Goal: Transaction & Acquisition: Purchase product/service

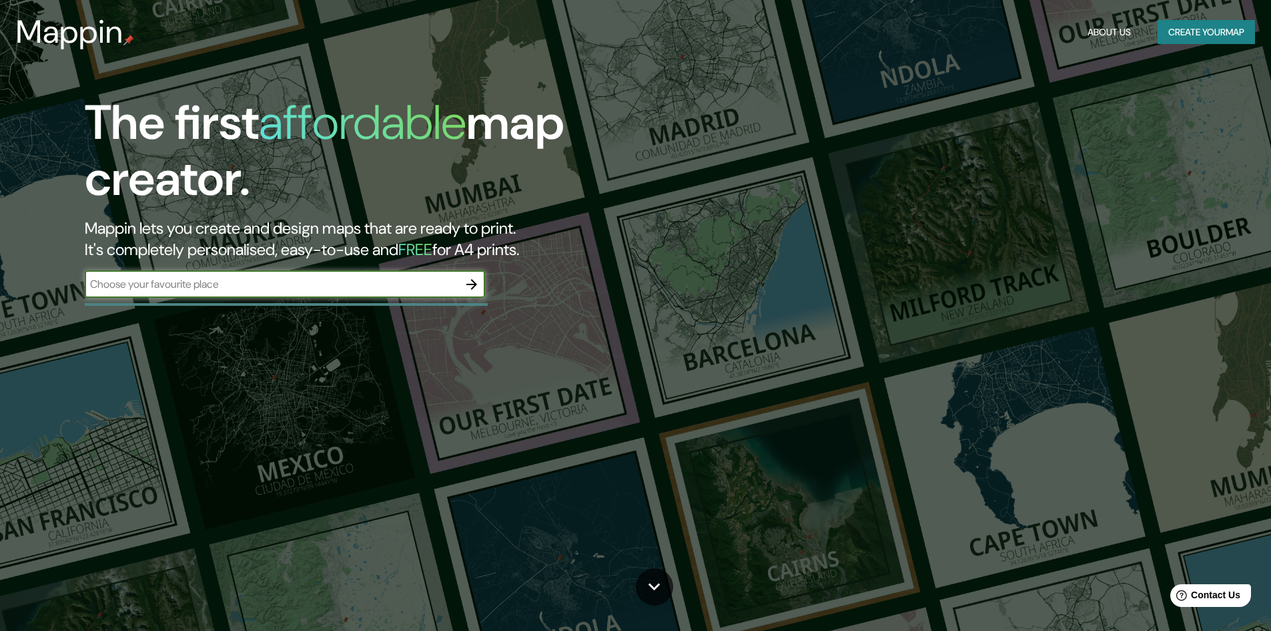
click at [326, 277] on input "text" at bounding box center [272, 283] width 374 height 15
click at [214, 287] on input "text" at bounding box center [272, 283] width 374 height 15
type input "c"
type input "[GEOGRAPHIC_DATA]"
drag, startPoint x: 485, startPoint y: 286, endPoint x: 474, endPoint y: 285, distance: 11.4
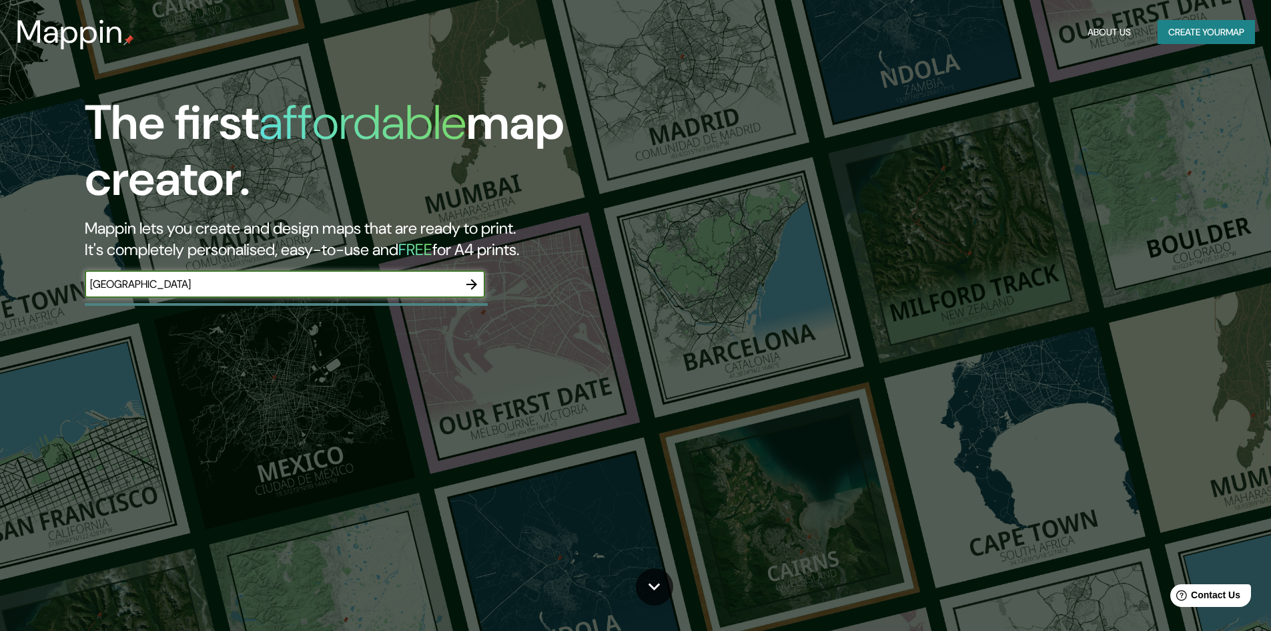
click at [478, 286] on div at bounding box center [471, 284] width 27 height 27
click at [468, 284] on icon "button" at bounding box center [472, 284] width 11 height 11
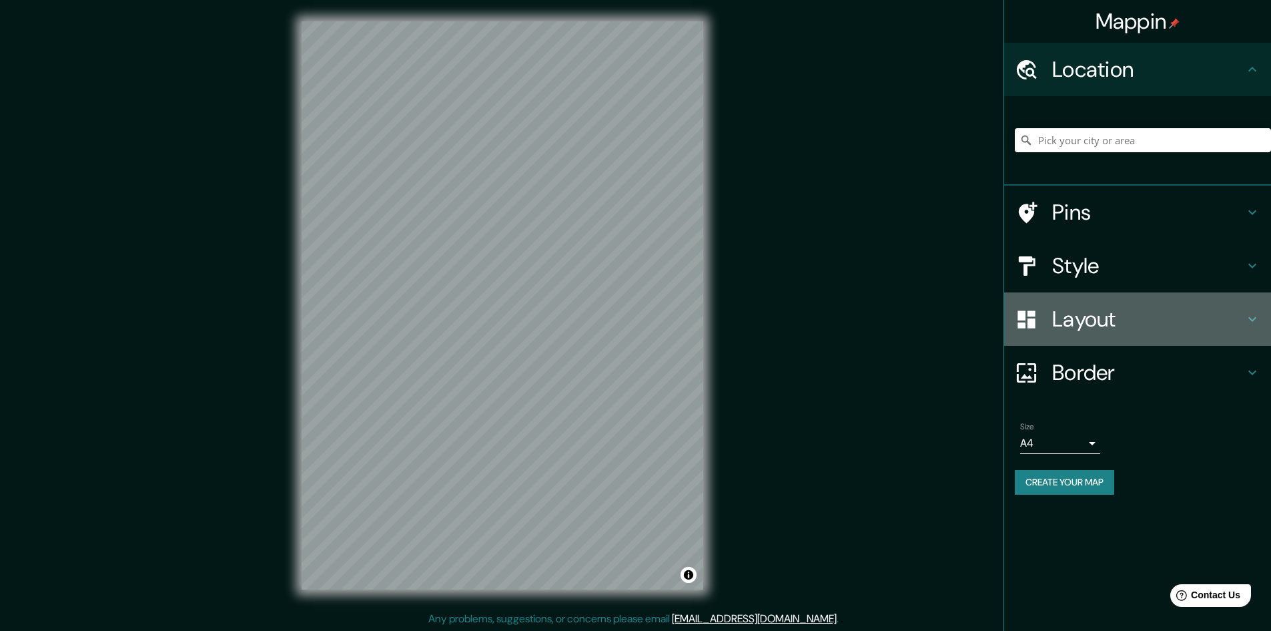
click at [1143, 319] on h4 "Layout" at bounding box center [1148, 319] width 192 height 27
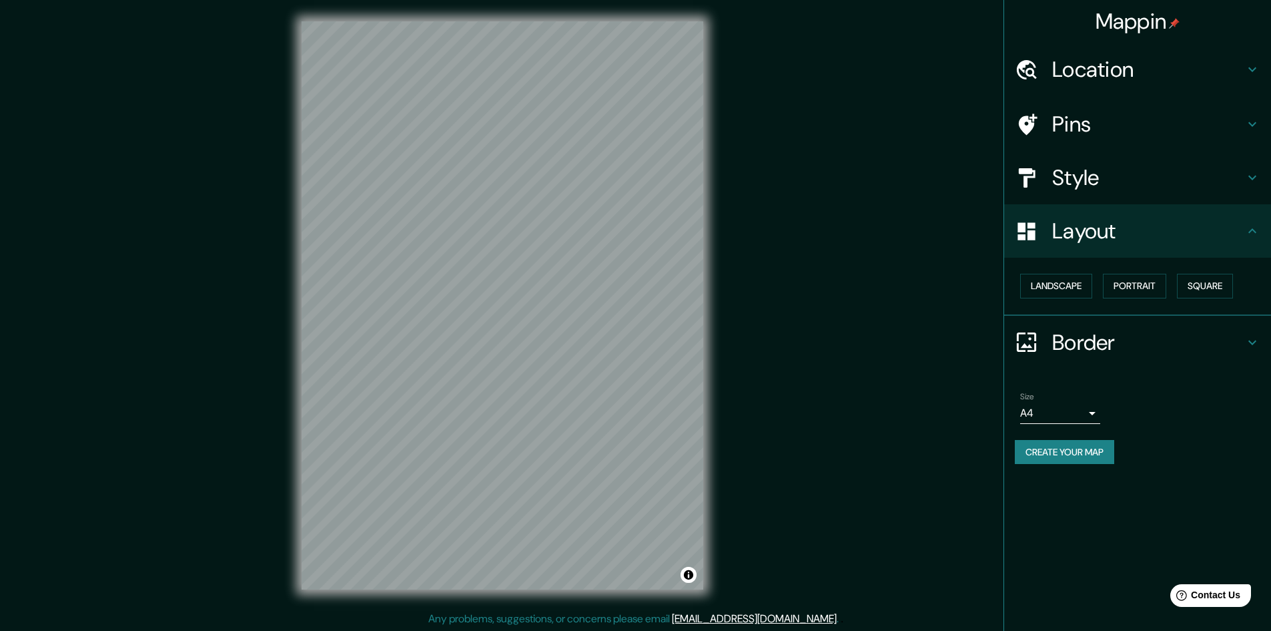
click at [1105, 357] on div "Border" at bounding box center [1137, 342] width 267 height 53
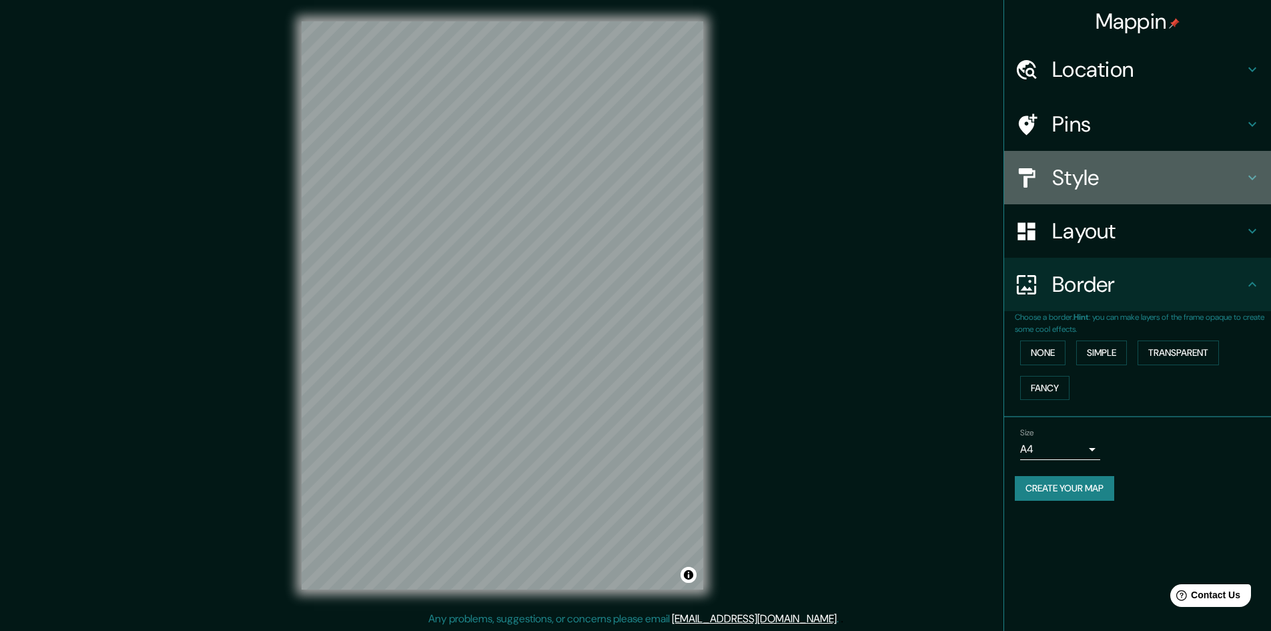
click at [1109, 165] on h4 "Style" at bounding box center [1148, 177] width 192 height 27
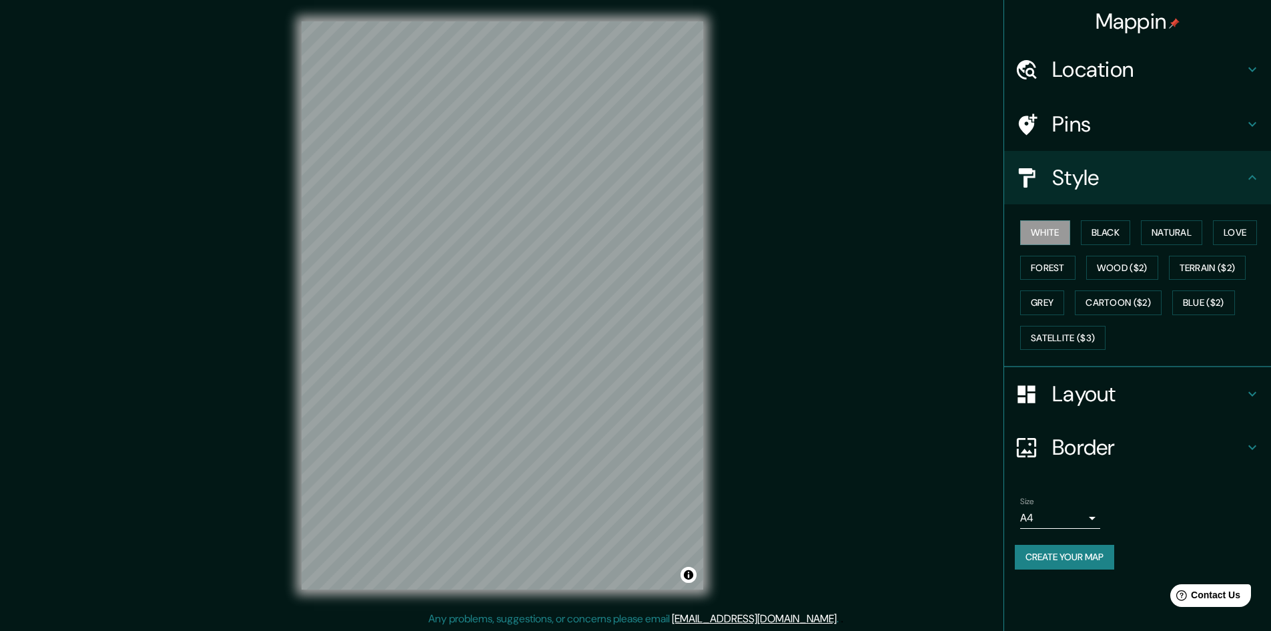
click at [1098, 119] on h4 "Pins" at bounding box center [1148, 124] width 192 height 27
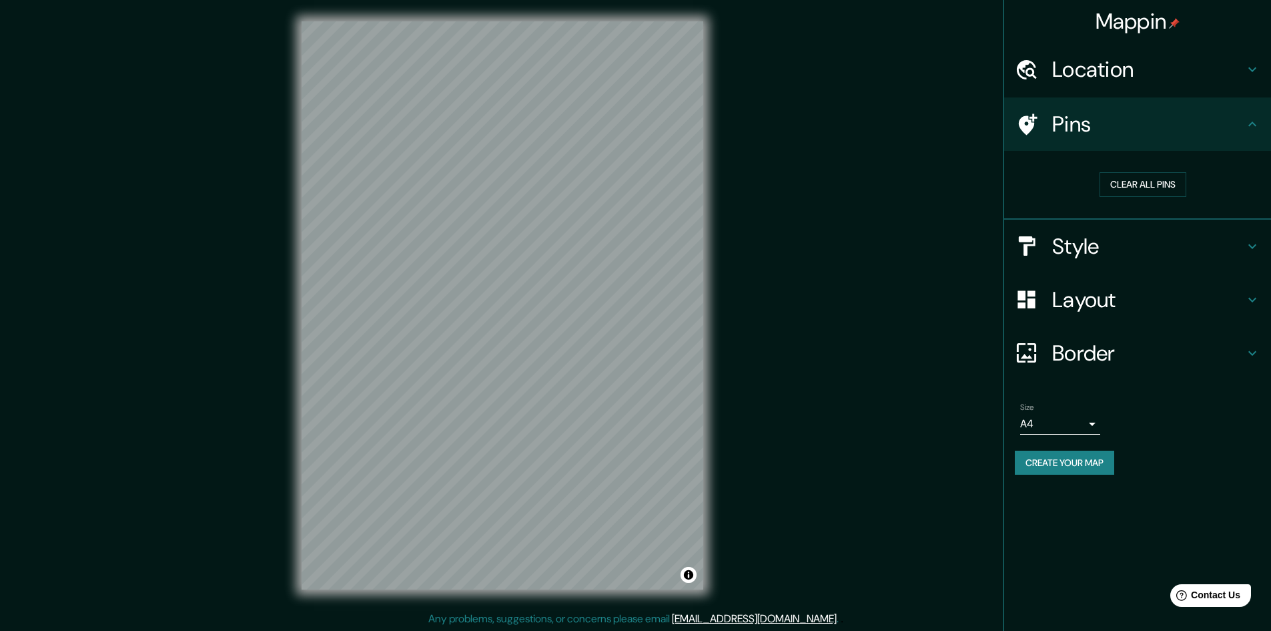
click at [1177, 97] on ul "Location Pins Clear all pins Style Layout Border Choose a border. Hint : you ca…" at bounding box center [1137, 267] width 267 height 448
click at [1187, 87] on div "Location" at bounding box center [1137, 69] width 267 height 53
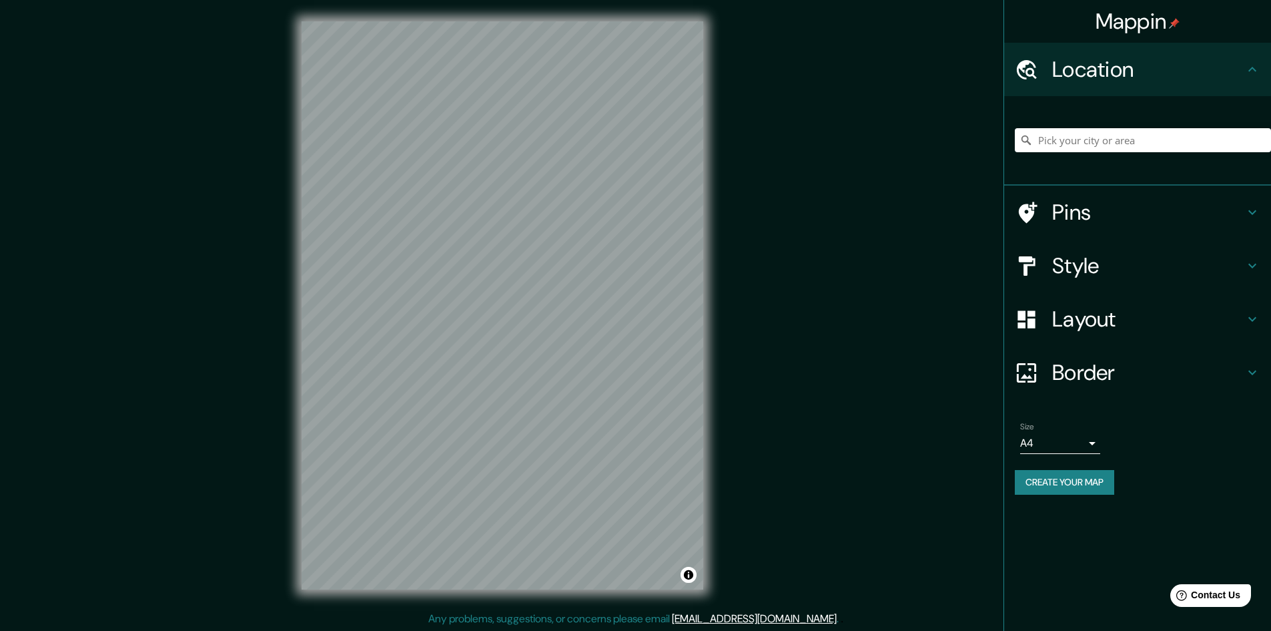
click at [1131, 176] on div at bounding box center [1137, 140] width 267 height 89
click at [1107, 248] on ul "Location Pins Style Layout Border Choose a border. Hint : you can make layers o…" at bounding box center [1137, 277] width 267 height 468
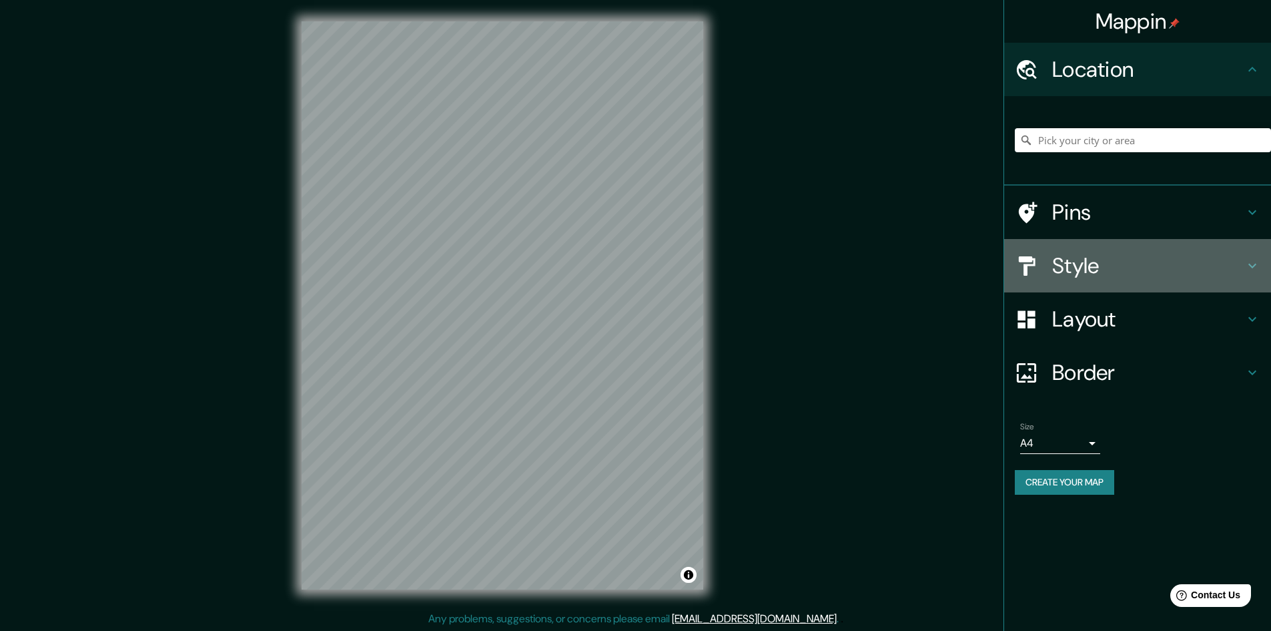
click at [1070, 264] on h4 "Style" at bounding box center [1148, 265] width 192 height 27
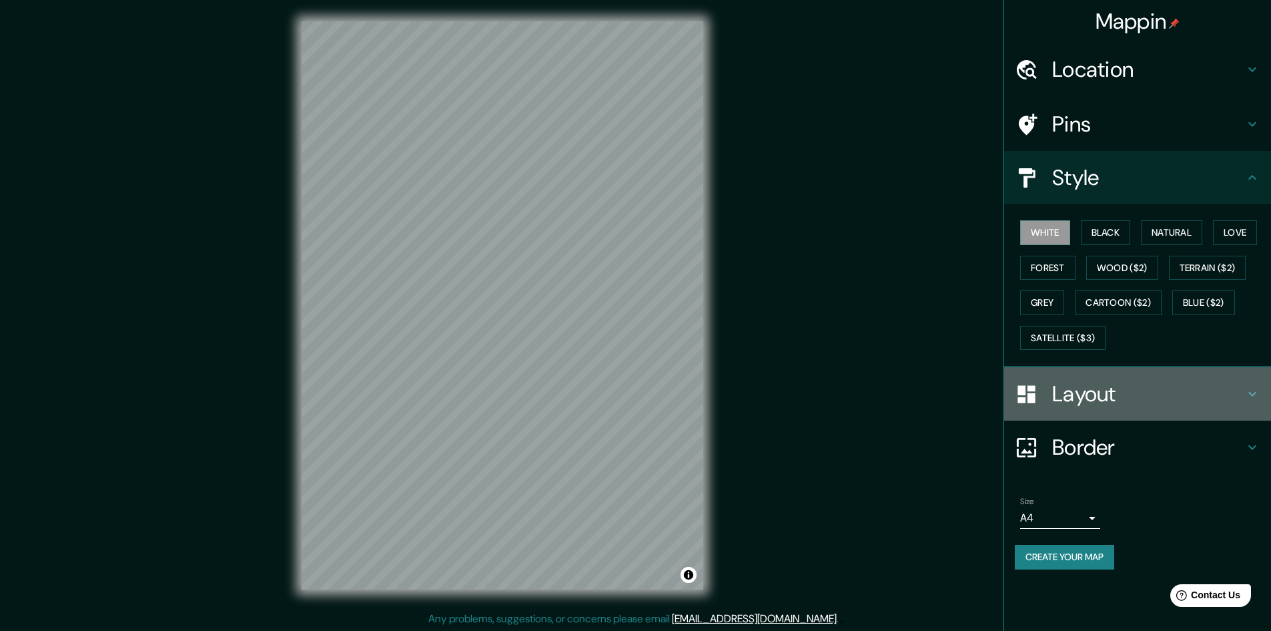
click at [1111, 368] on div "Layout" at bounding box center [1137, 393] width 267 height 53
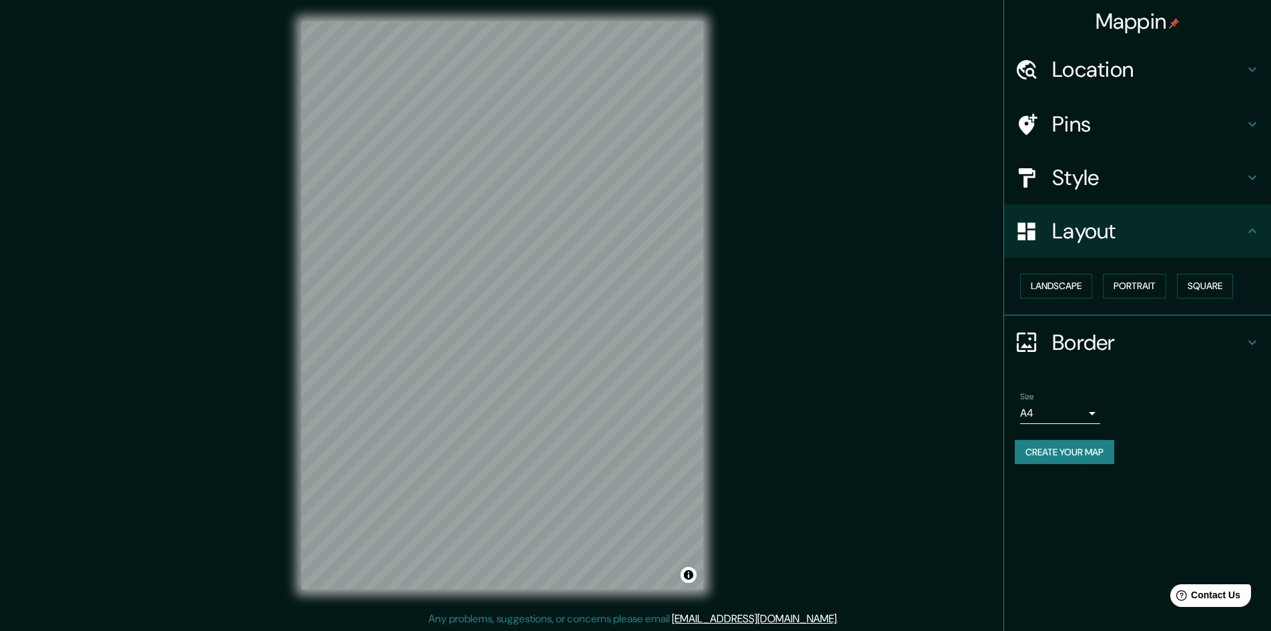
click at [1123, 336] on h4 "Border" at bounding box center [1148, 342] width 192 height 27
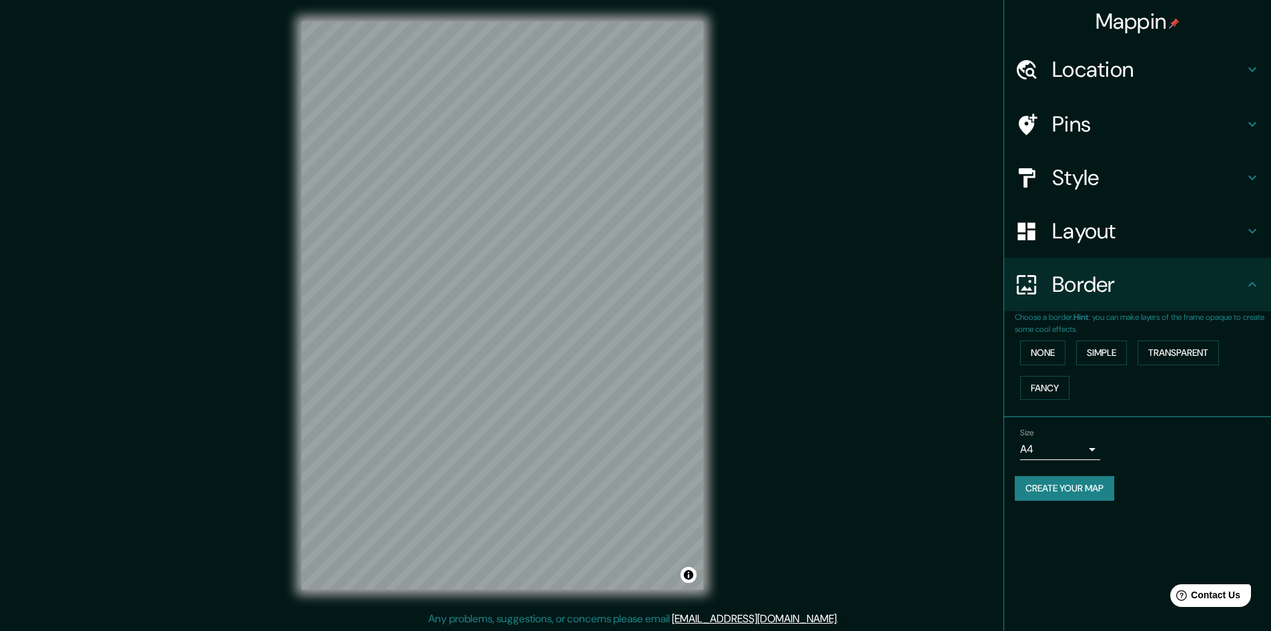
click at [1136, 227] on h4 "Layout" at bounding box center [1148, 231] width 192 height 27
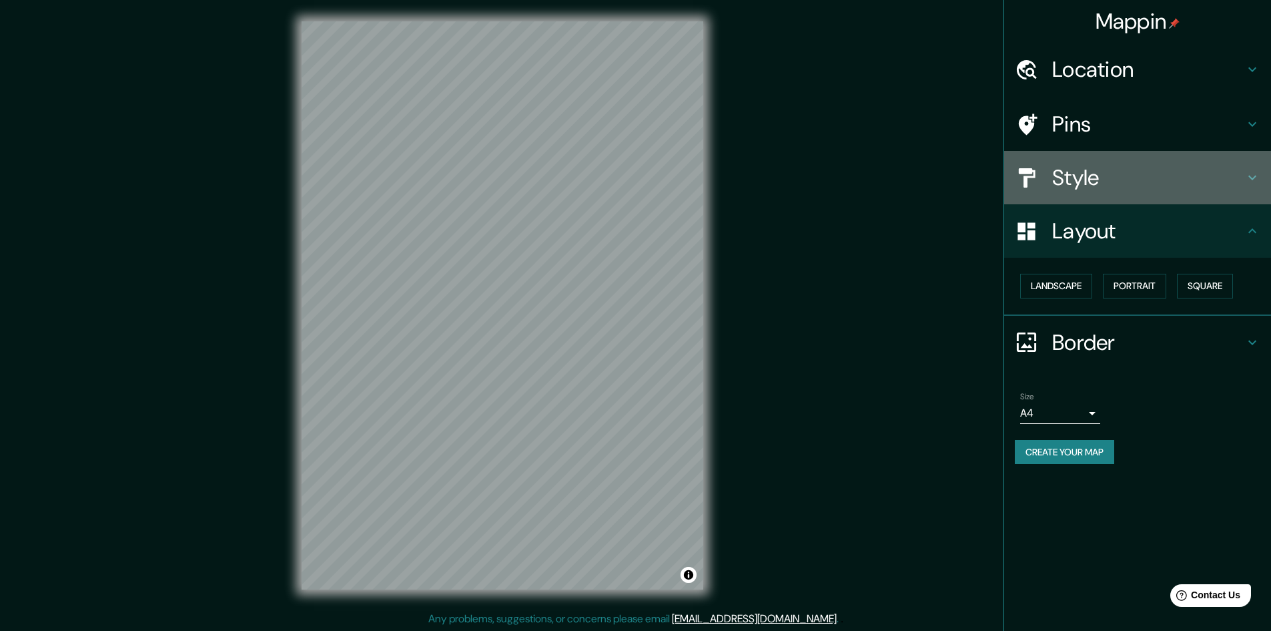
click at [1147, 183] on h4 "Style" at bounding box center [1148, 177] width 192 height 27
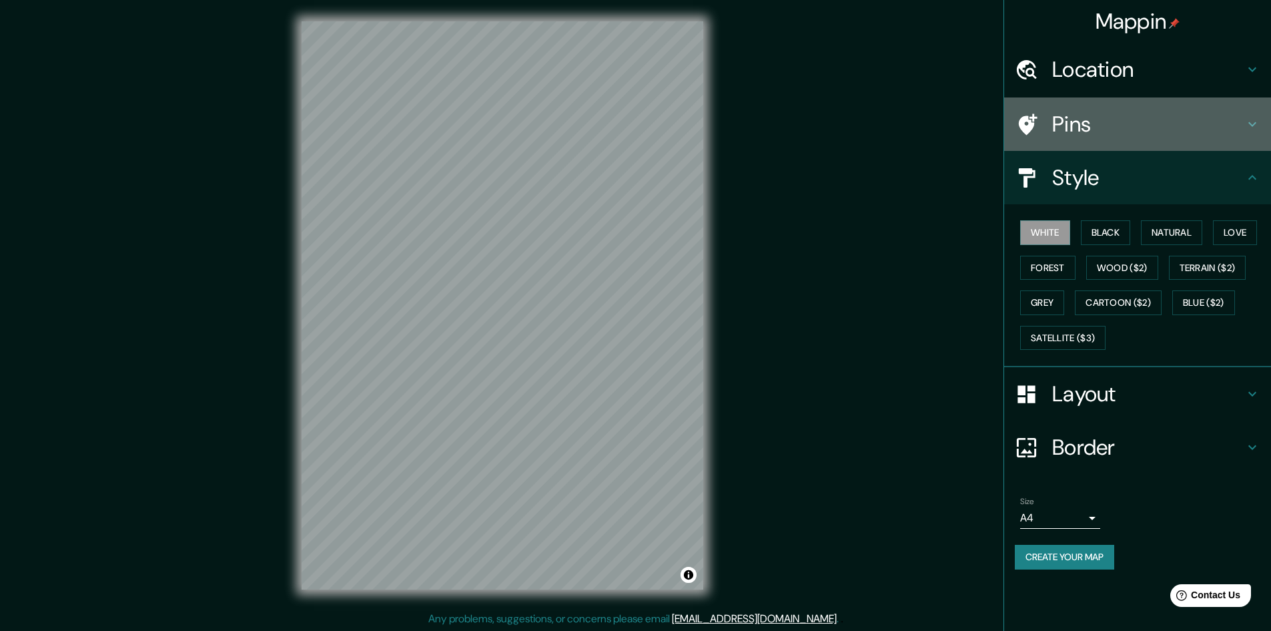
click at [1170, 127] on h4 "Pins" at bounding box center [1148, 124] width 192 height 27
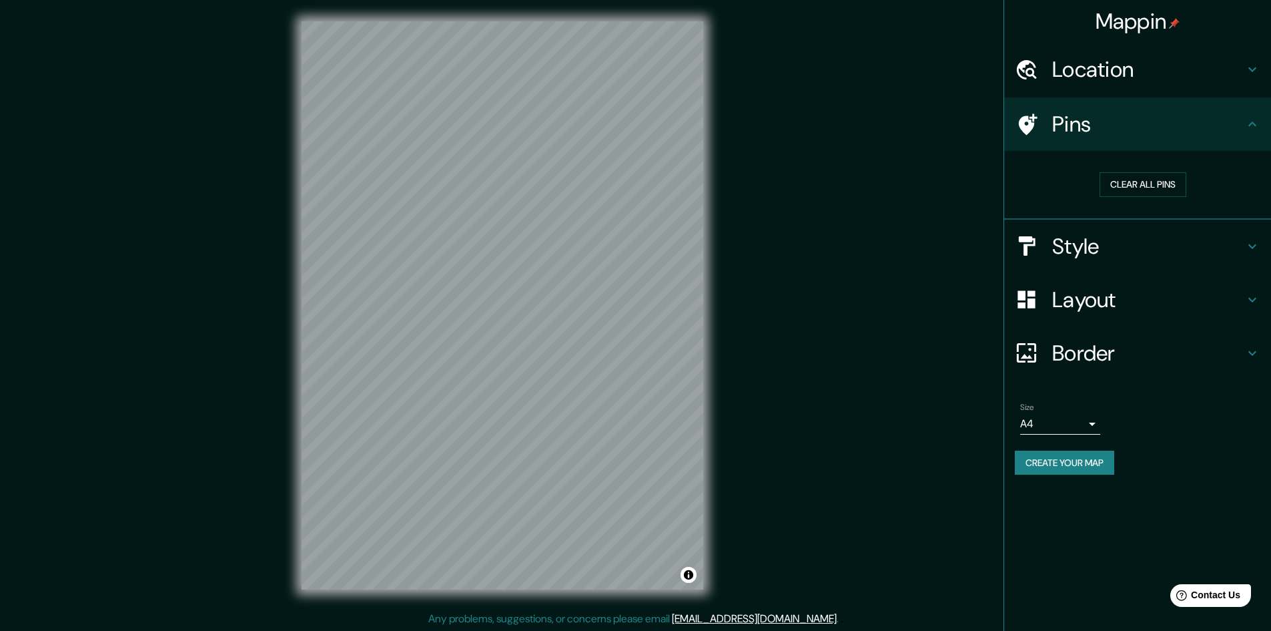
click at [1177, 85] on div "Location" at bounding box center [1137, 69] width 267 height 53
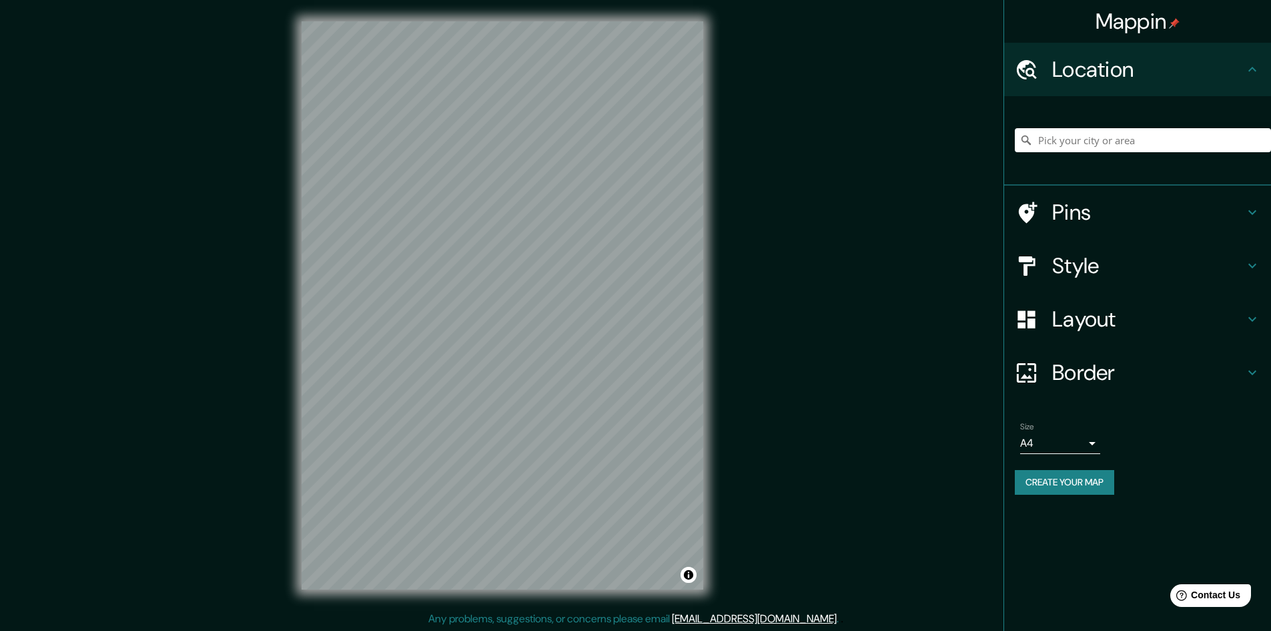
click at [1105, 242] on div "Style" at bounding box center [1137, 265] width 267 height 53
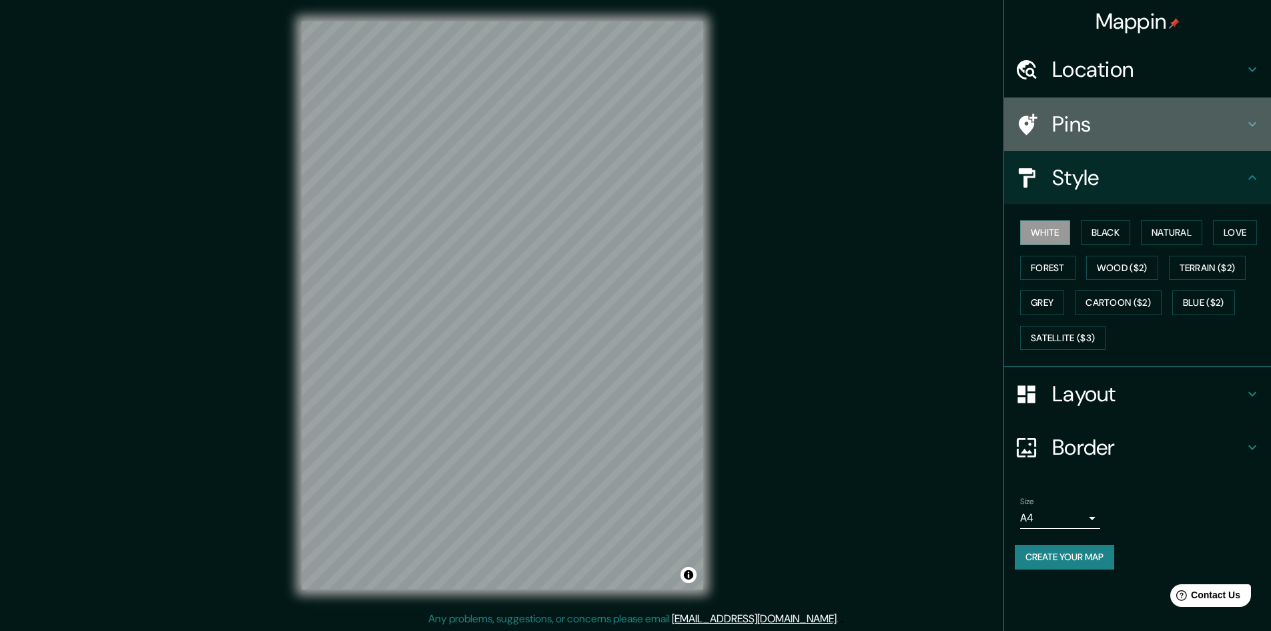
click at [1207, 135] on h4 "Pins" at bounding box center [1148, 124] width 192 height 27
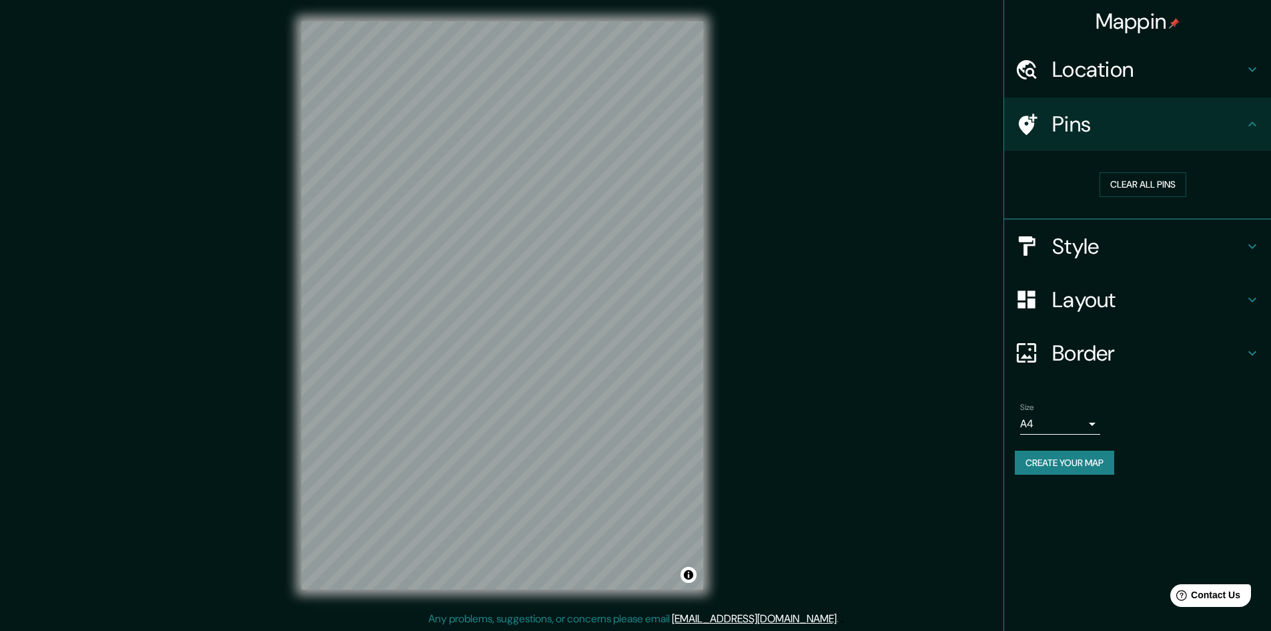
click at [1158, 298] on h4 "Layout" at bounding box center [1148, 299] width 192 height 27
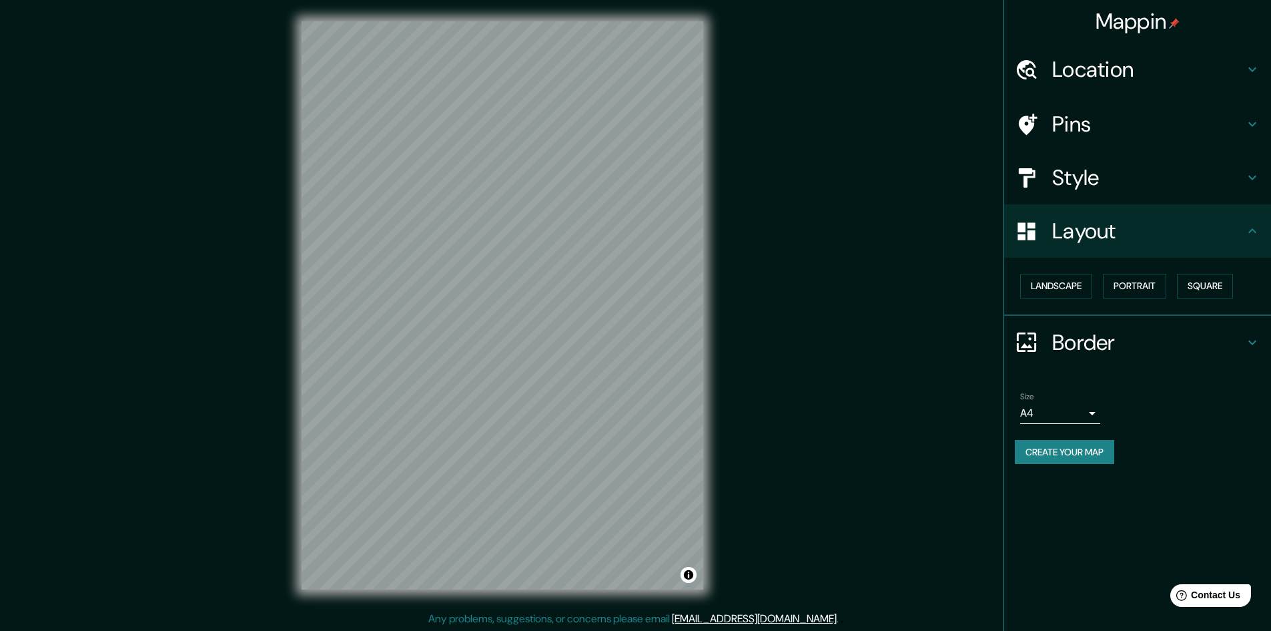
click at [1178, 316] on div "Border" at bounding box center [1137, 342] width 267 height 53
